Goal: Download file/media

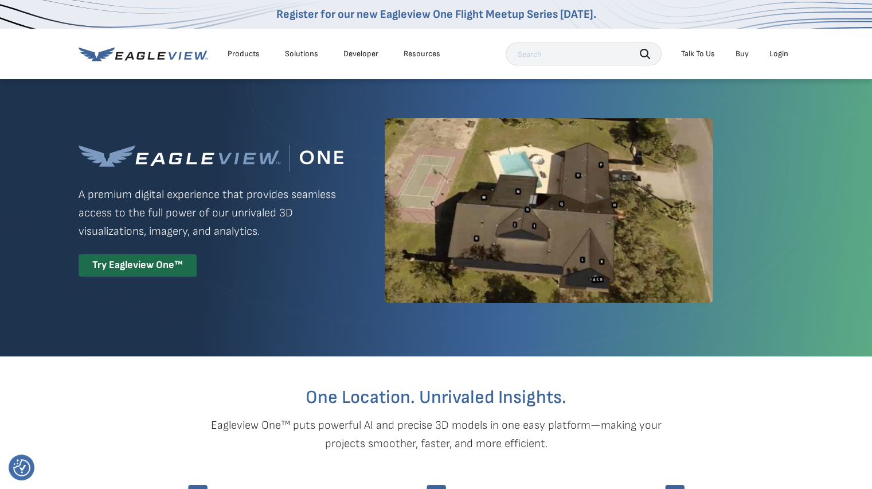
click at [785, 53] on div "Login" at bounding box center [779, 54] width 19 height 10
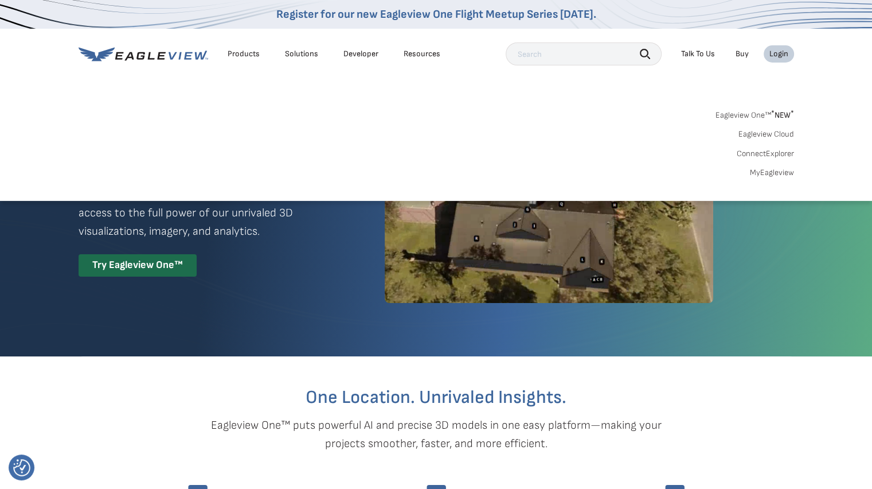
click at [773, 132] on link "Eagleview Cloud" at bounding box center [767, 134] width 56 height 10
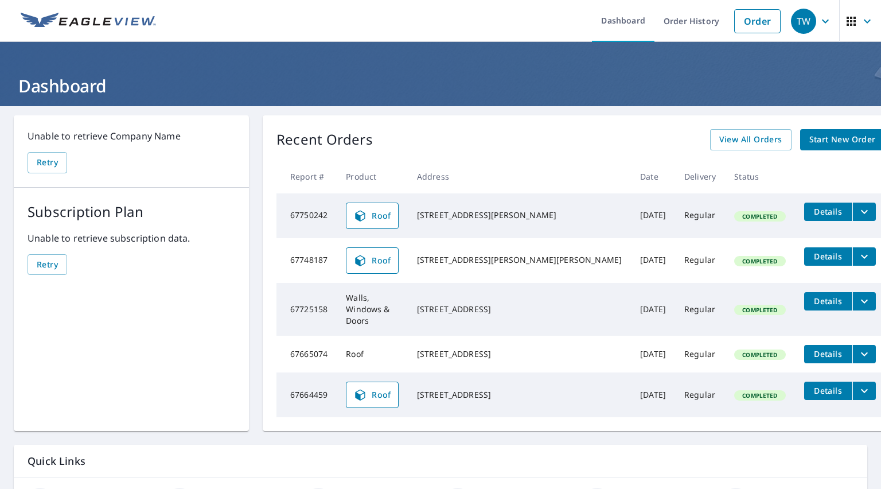
click at [391, 256] on span "Roof" at bounding box center [372, 260] width 38 height 14
click at [811, 258] on span "Details" at bounding box center [828, 256] width 34 height 11
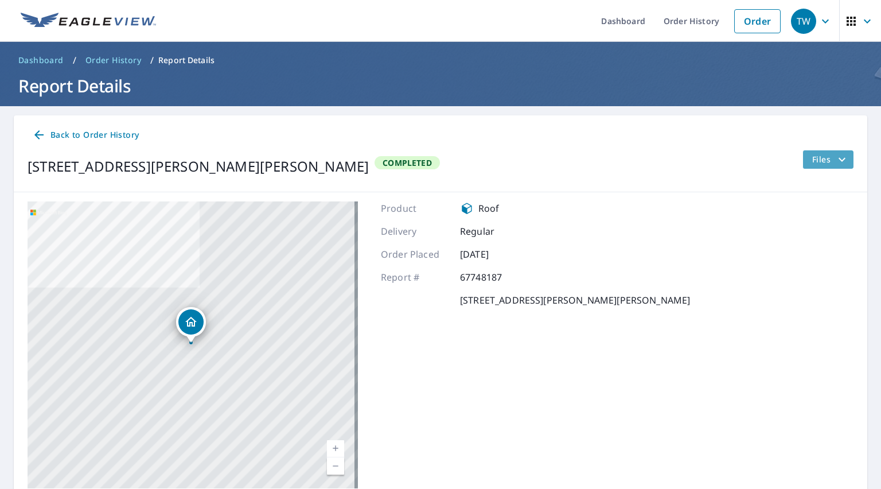
click at [833, 167] on button "Files" at bounding box center [827, 159] width 51 height 18
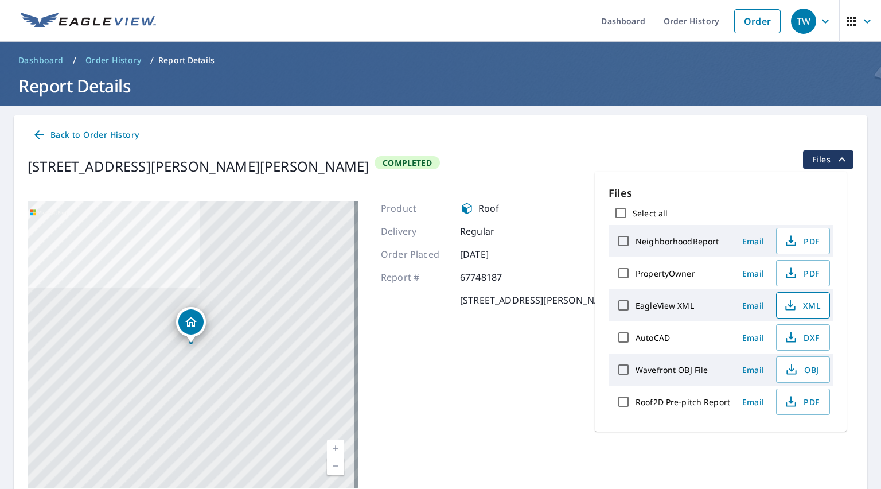
click at [790, 303] on icon "button" at bounding box center [790, 305] width 14 height 14
click at [801, 242] on span "PDF" at bounding box center [801, 241] width 37 height 14
click at [800, 407] on span "PDF" at bounding box center [801, 402] width 37 height 14
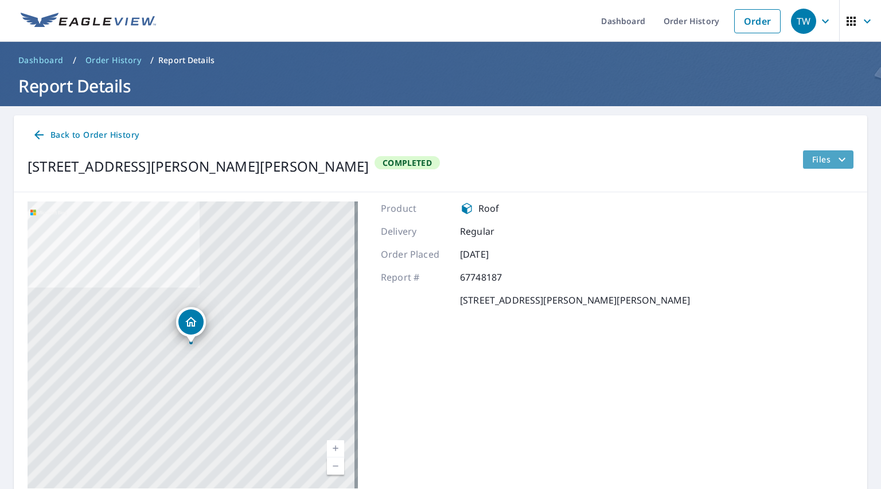
click at [820, 166] on span "Files" at bounding box center [830, 160] width 37 height 14
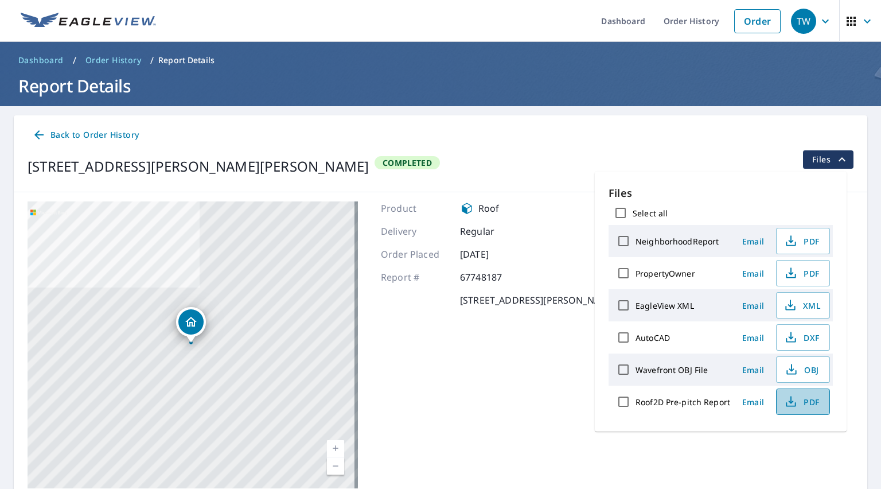
click at [800, 401] on span "PDF" at bounding box center [801, 402] width 37 height 14
click at [576, 124] on div "Back to Order History" at bounding box center [441, 134] width 826 height 21
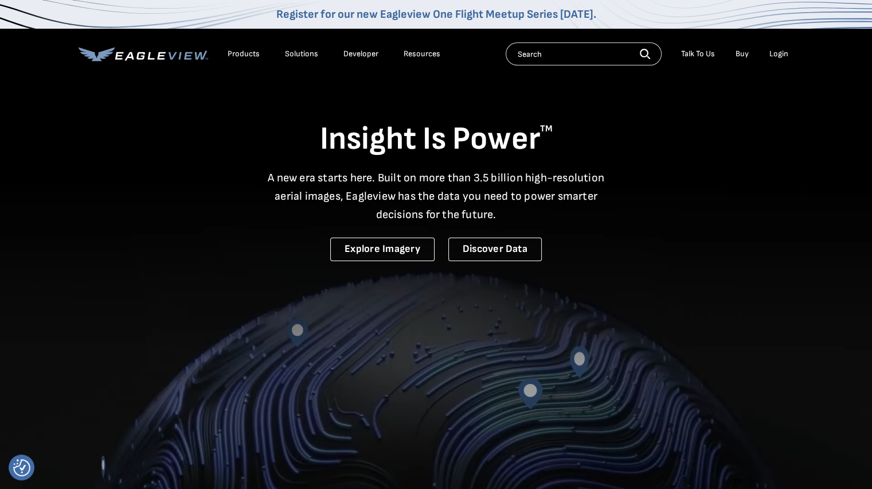
click at [778, 58] on div "Login" at bounding box center [779, 54] width 19 height 10
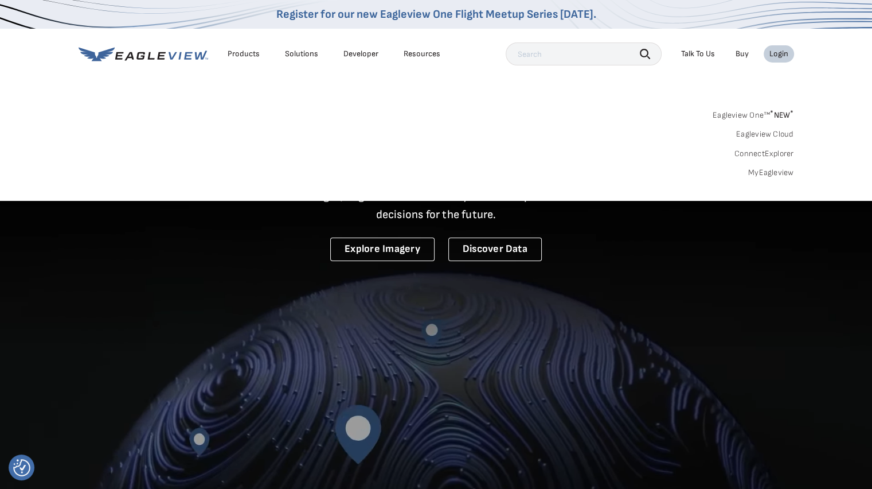
click at [775, 134] on link "Eagleview Cloud" at bounding box center [765, 134] width 58 height 10
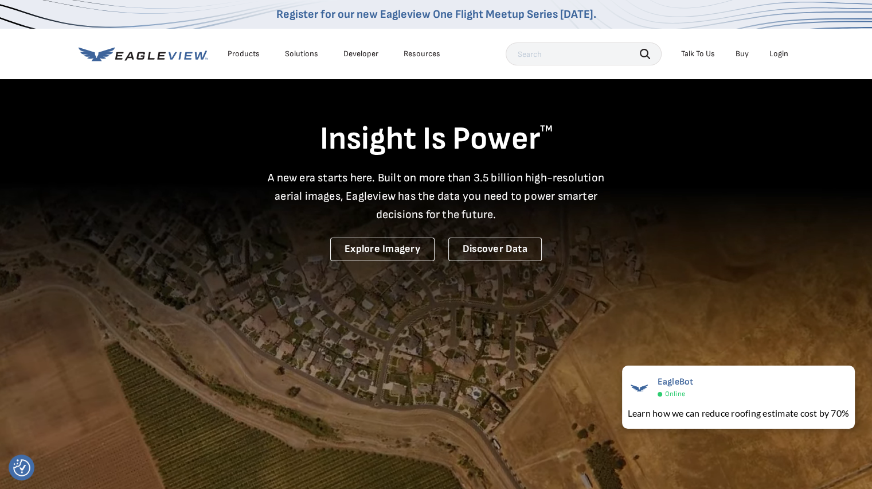
click at [781, 56] on div "Login" at bounding box center [779, 54] width 19 height 10
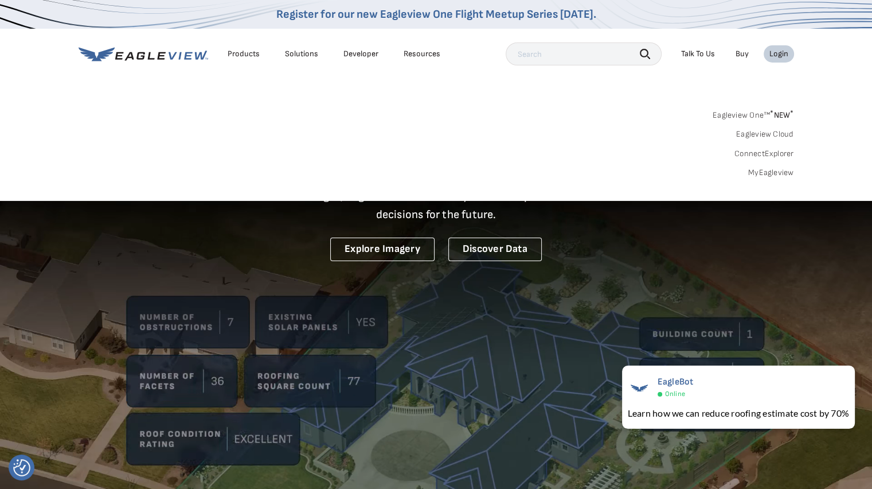
click at [771, 131] on link "Eagleview Cloud" at bounding box center [765, 134] width 58 height 10
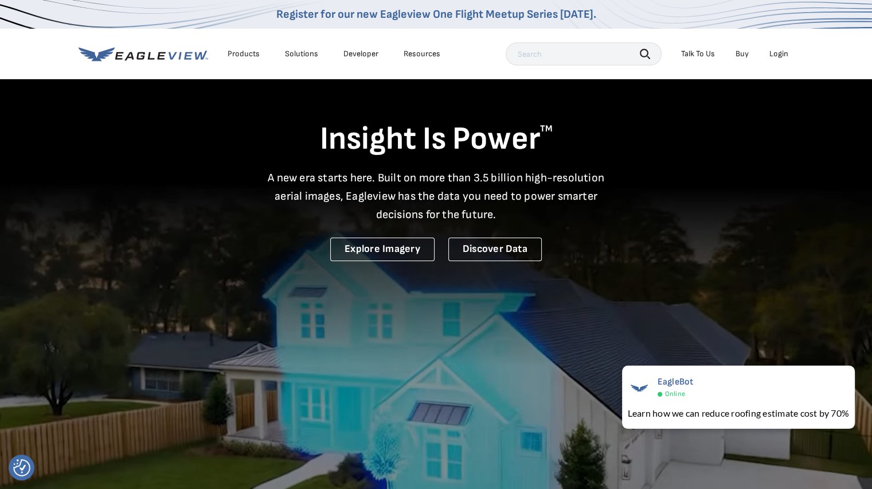
click at [779, 57] on div "Login" at bounding box center [779, 54] width 19 height 10
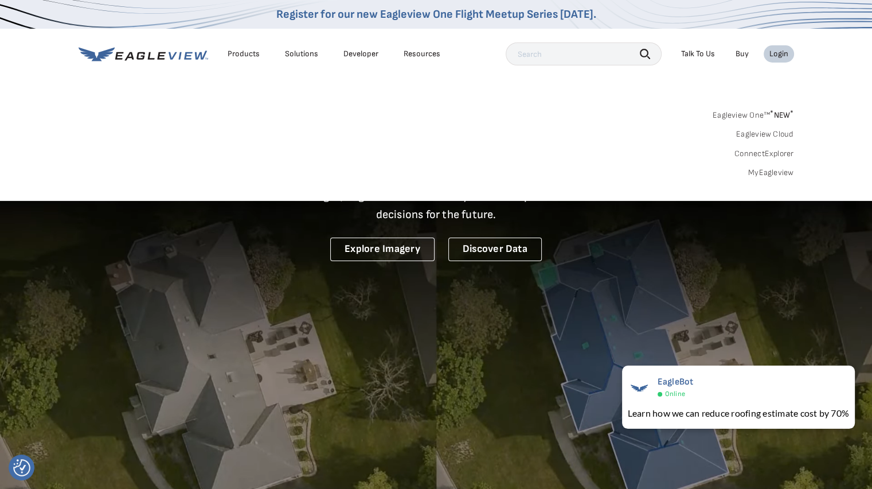
click at [781, 173] on link "MyEagleview" at bounding box center [771, 172] width 46 height 10
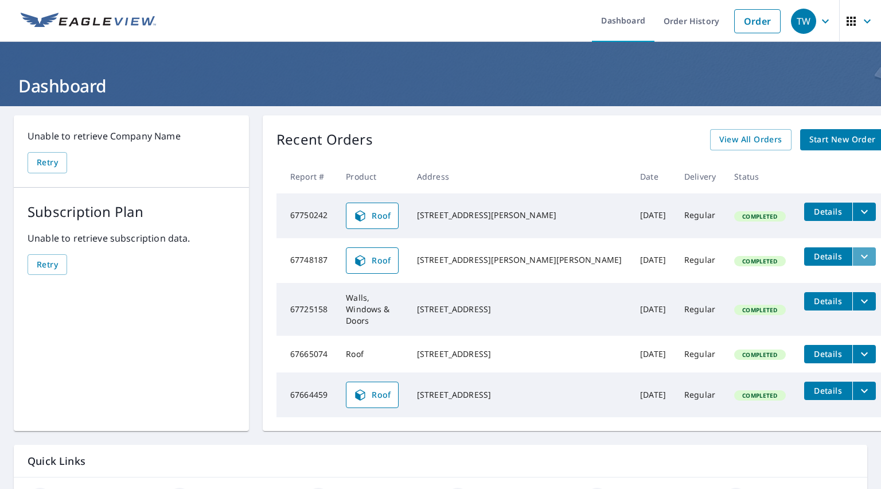
click at [857, 252] on icon "filesDropdownBtn-67748187" at bounding box center [864, 256] width 14 height 14
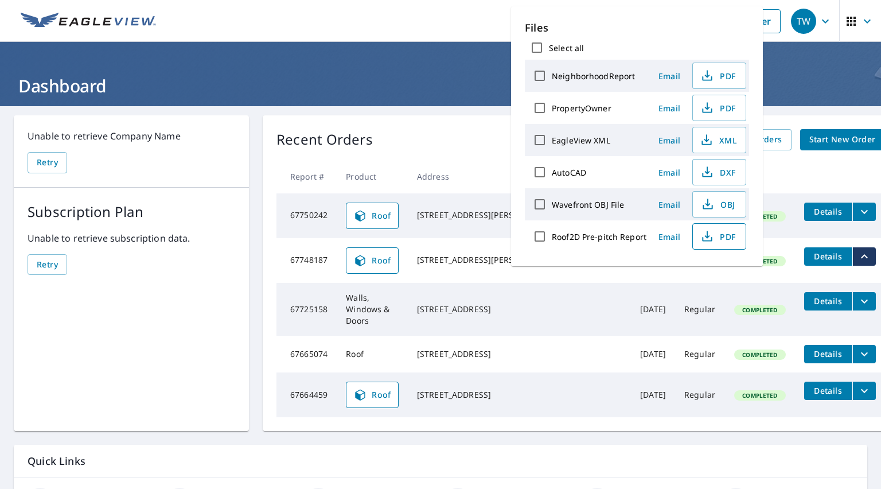
click at [726, 234] on span "PDF" at bounding box center [718, 236] width 37 height 14
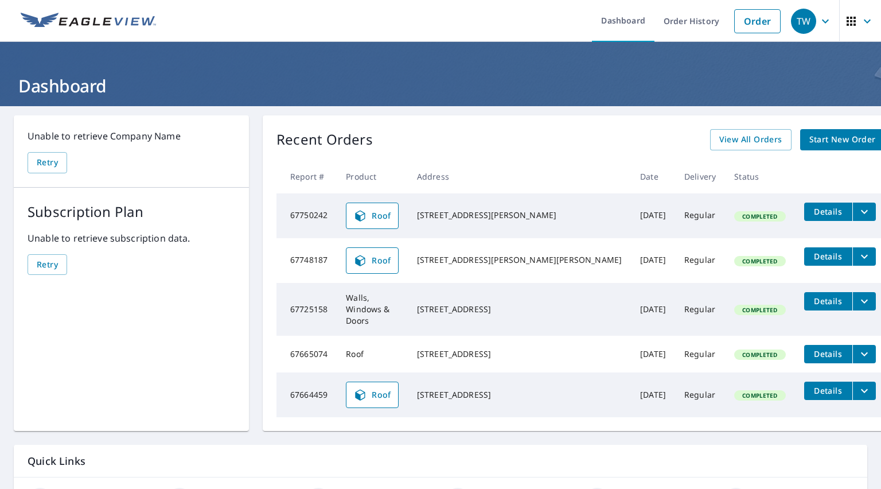
click at [811, 255] on span "Details" at bounding box center [828, 256] width 34 height 11
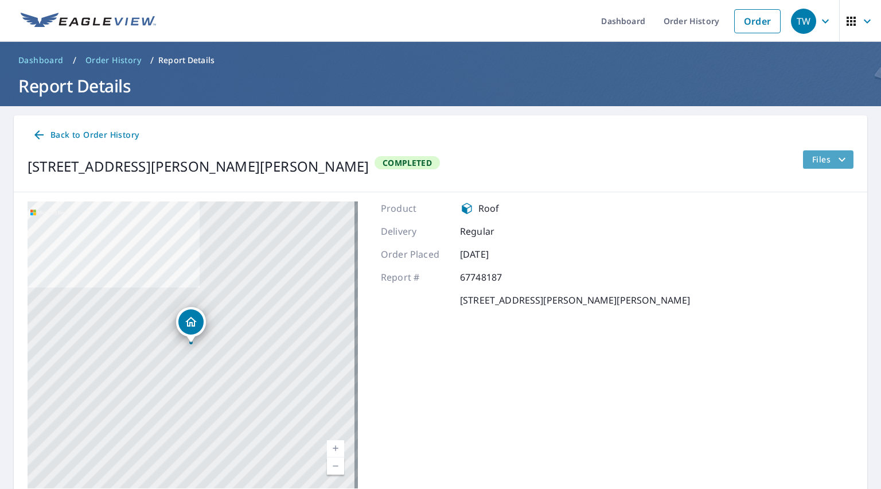
click at [819, 159] on span "Files" at bounding box center [830, 160] width 37 height 14
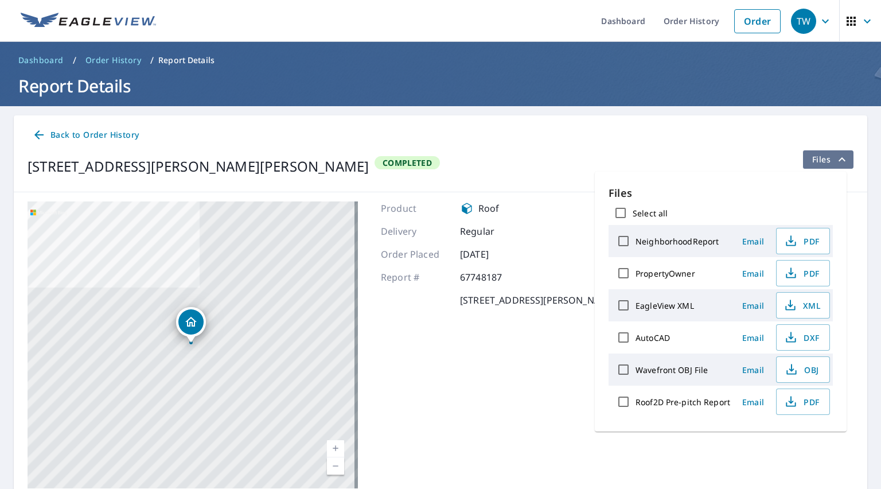
click at [819, 159] on span "Files" at bounding box center [830, 160] width 37 height 14
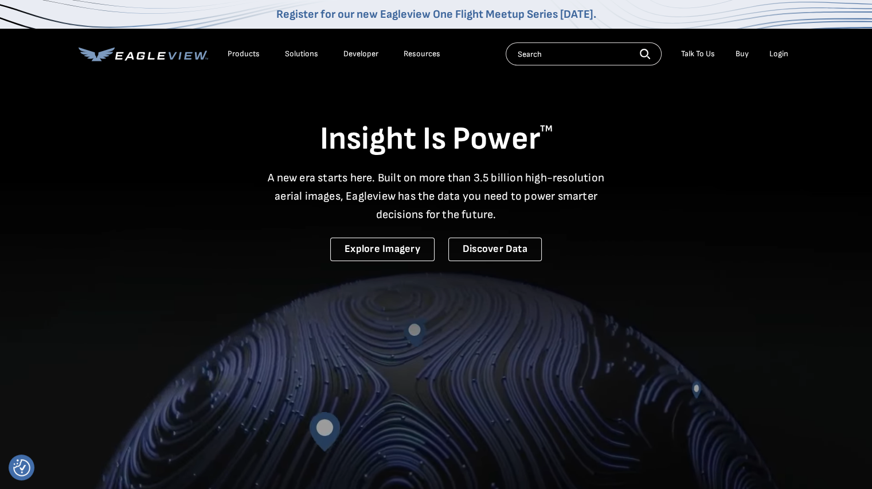
click at [777, 54] on div "Login" at bounding box center [779, 54] width 19 height 10
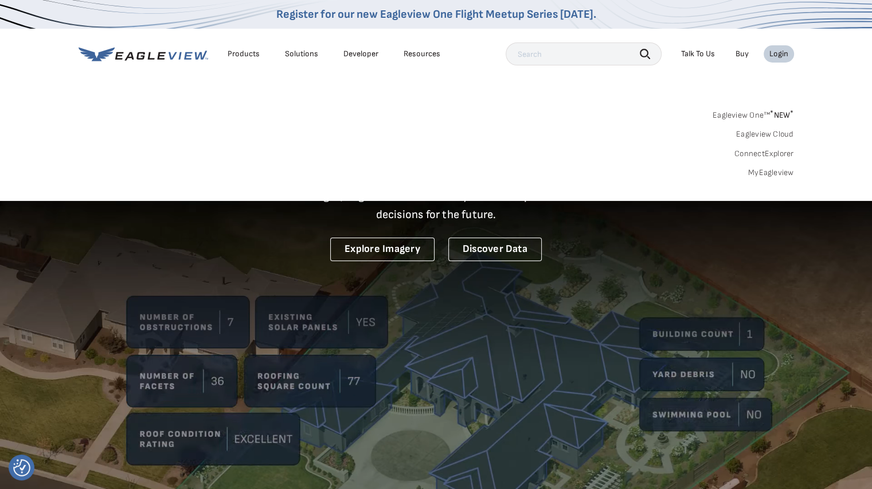
click at [775, 173] on link "MyEagleview" at bounding box center [771, 172] width 46 height 10
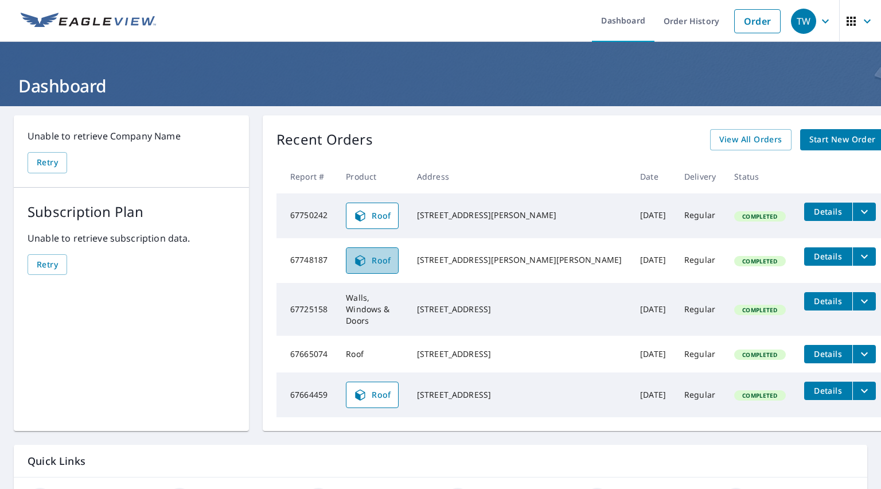
click at [367, 262] on icon at bounding box center [360, 260] width 14 height 14
